Goal: Transaction & Acquisition: Obtain resource

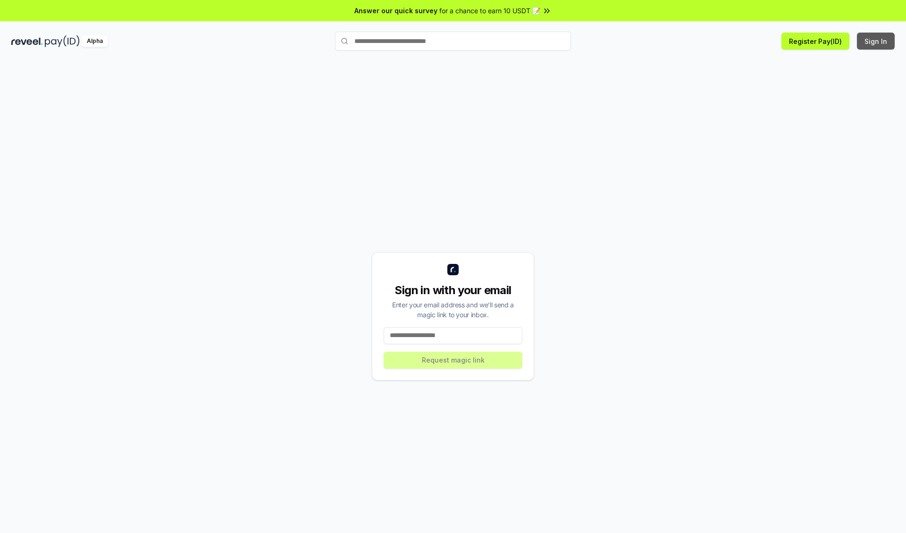
click at [876, 41] on button "Sign In" at bounding box center [876, 41] width 38 height 17
type input "**********"
click at [453, 359] on button "Request magic link" at bounding box center [453, 359] width 139 height 17
